Goal: Navigation & Orientation: Go to known website

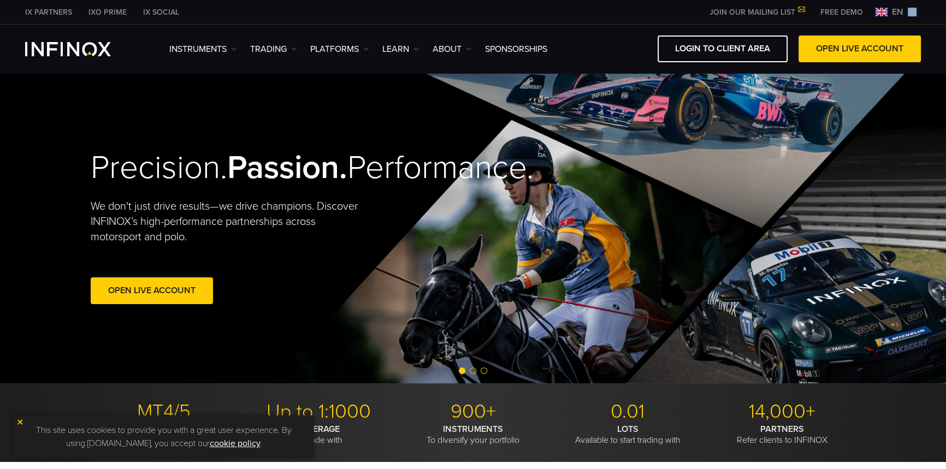
click at [903, 16] on span "en" at bounding box center [898, 11] width 20 height 13
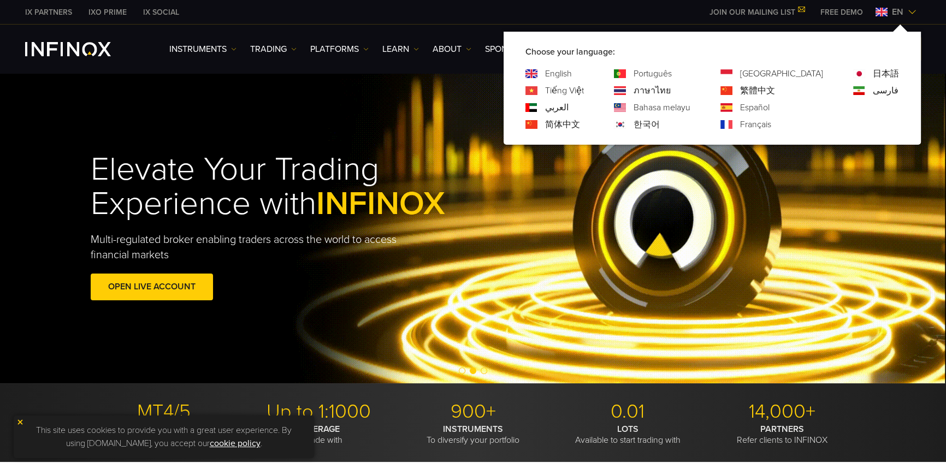
click at [770, 103] on link "Español" at bounding box center [754, 107] width 29 height 13
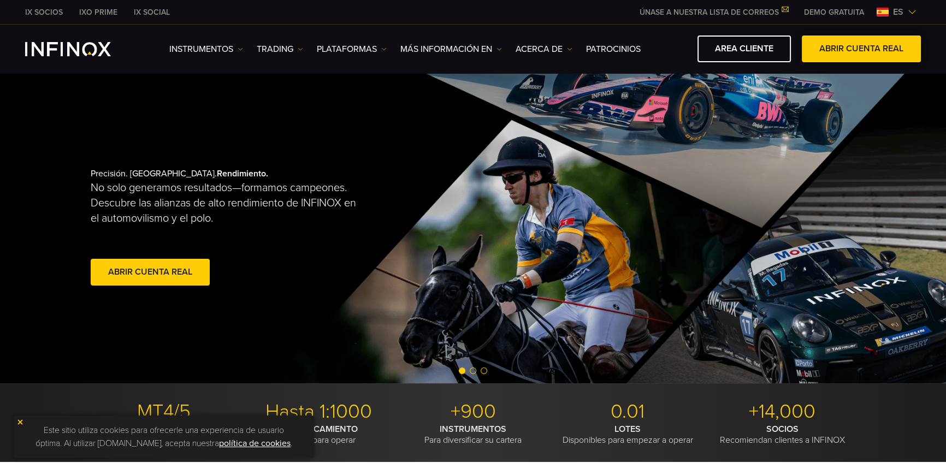
click at [861, 49] on span at bounding box center [861, 49] width 0 height 0
